Goal: Task Accomplishment & Management: Manage account settings

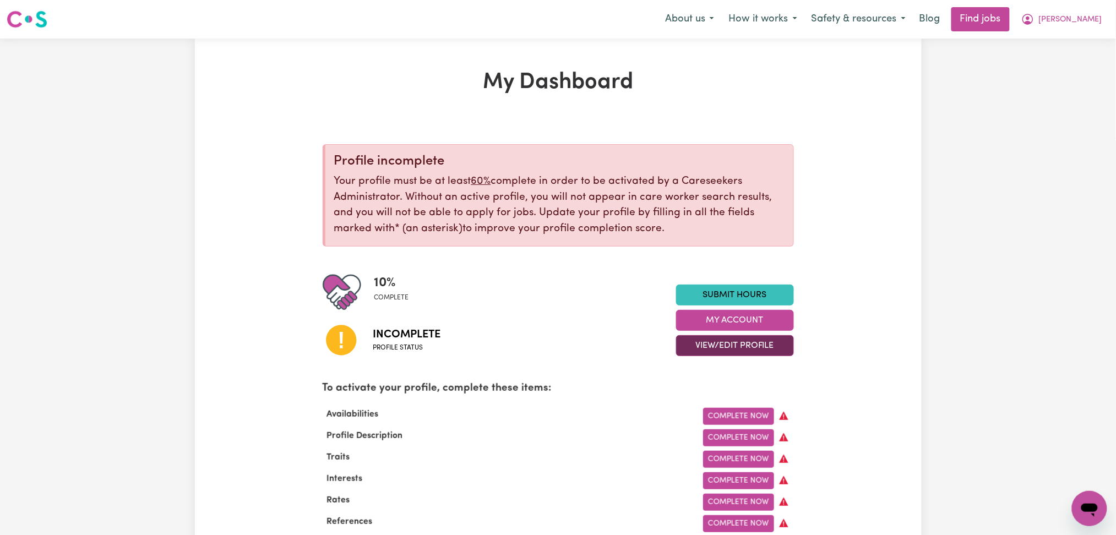
click at [686, 354] on button "View/Edit Profile" at bounding box center [735, 345] width 118 height 21
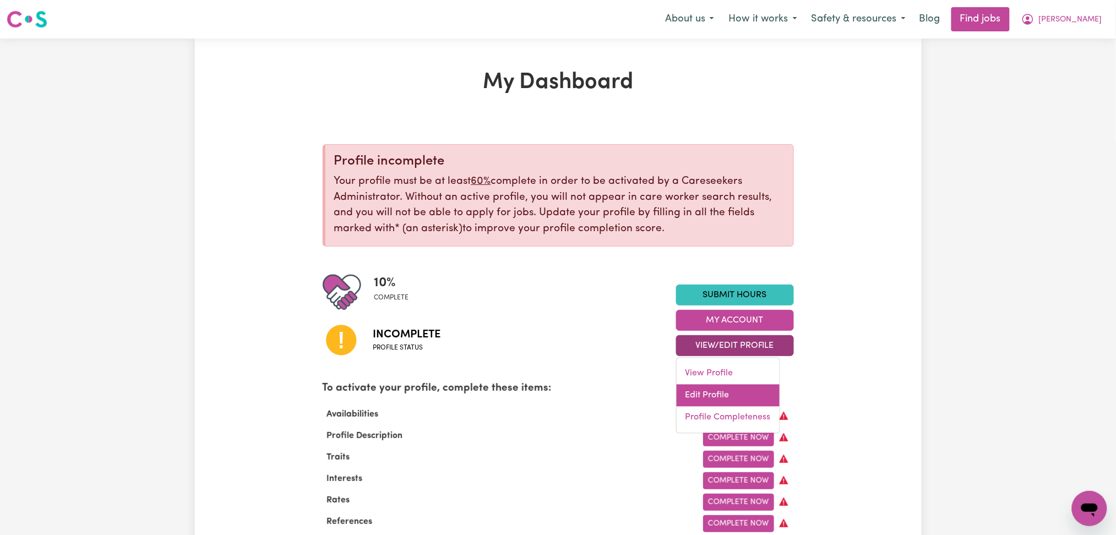
click at [687, 395] on link "Edit Profile" at bounding box center [727, 396] width 103 height 22
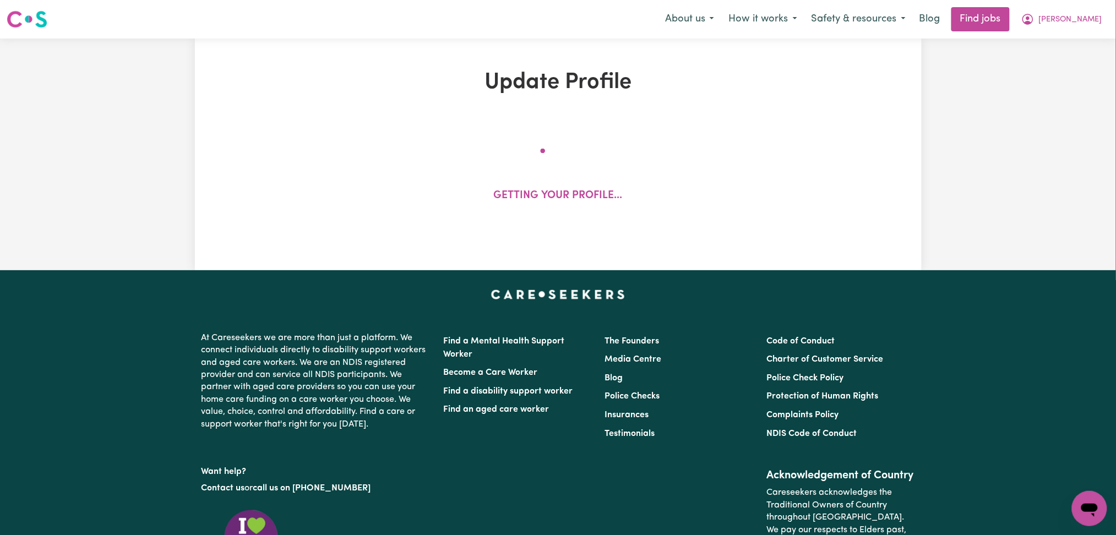
select select "female"
select select "Student Visa"
select select "Studying a healthcare related degree or qualification"
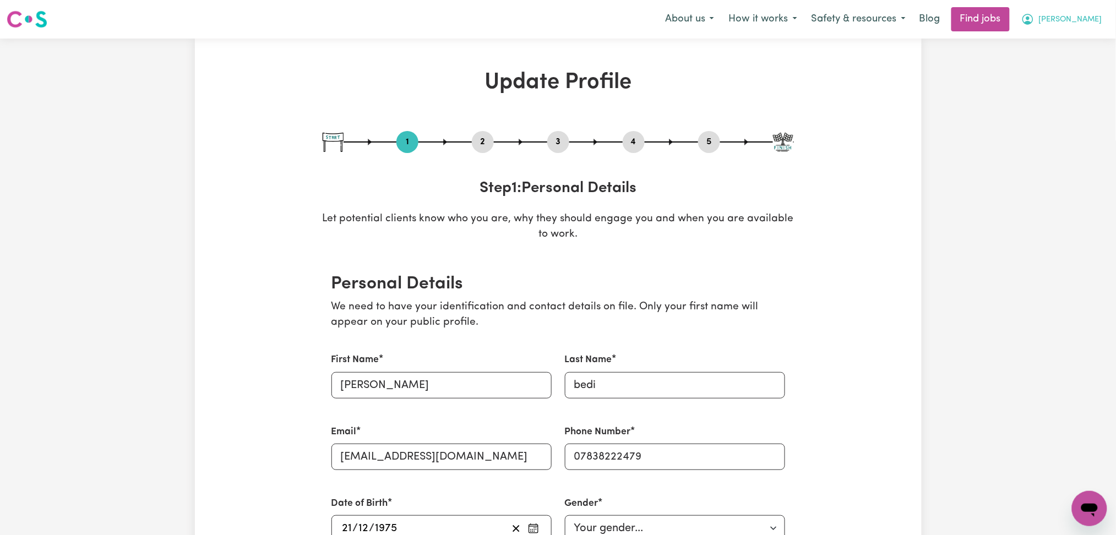
click at [1068, 18] on span "[PERSON_NAME]" at bounding box center [1070, 20] width 63 height 12
click at [1050, 79] on link "Logout" at bounding box center [1064, 84] width 87 height 21
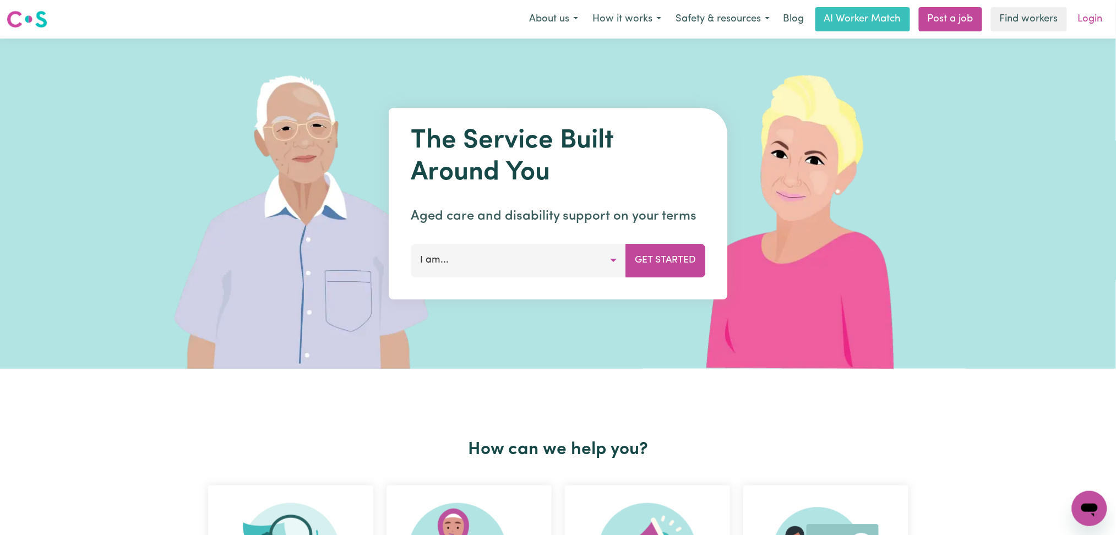
click at [1086, 13] on link "Login" at bounding box center [1090, 19] width 38 height 24
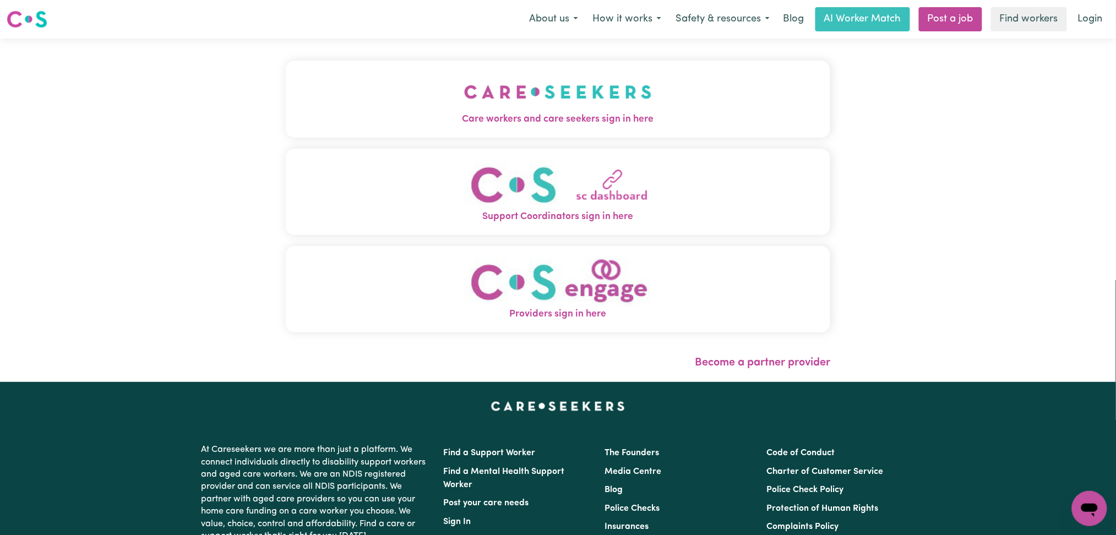
click at [639, 103] on img "Care workers and care seekers sign in here" at bounding box center [558, 92] width 188 height 41
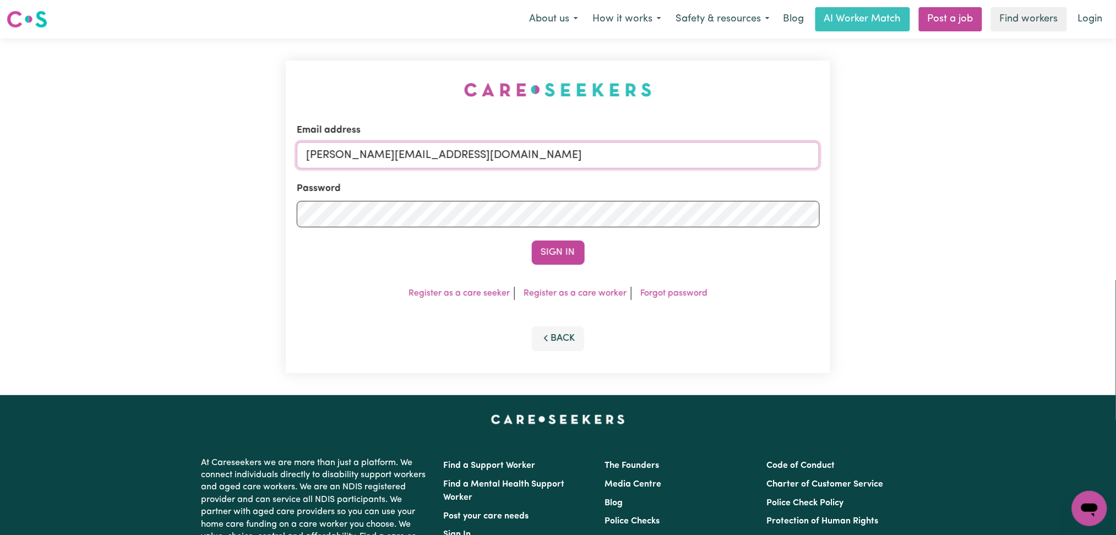
click at [391, 167] on input "toni@careseekers.com.au" at bounding box center [558, 155] width 523 height 26
drag, startPoint x: 367, startPoint y: 157, endPoint x: 687, endPoint y: 163, distance: 320.9
click at [687, 163] on input "Superuser~jakedworkin@hotmail.com" at bounding box center [558, 155] width 523 height 26
type input "Superuser~joshuavictoria555@gmail.com"
click at [532, 241] on button "Sign In" at bounding box center [558, 253] width 53 height 24
